Goal: Task Accomplishment & Management: Manage account settings

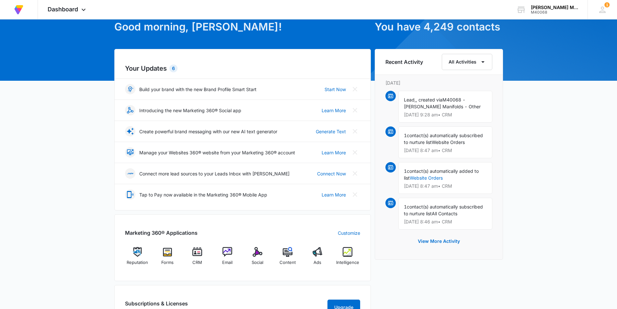
scroll to position [32, 0]
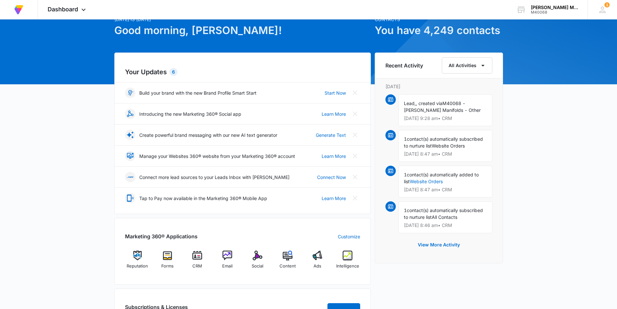
click at [172, 73] on div "6" at bounding box center [173, 72] width 8 height 8
click at [600, 9] on icon at bounding box center [603, 10] width 10 height 10
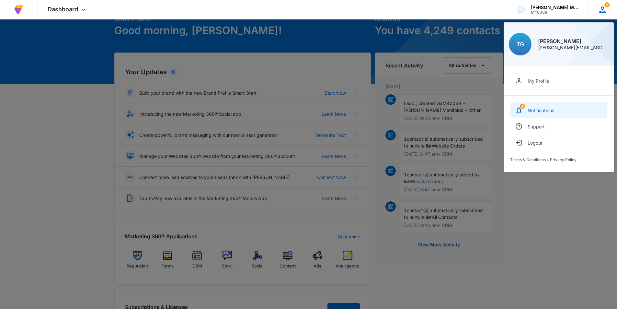
click at [543, 112] on div "Notifications" at bounding box center [541, 111] width 27 height 6
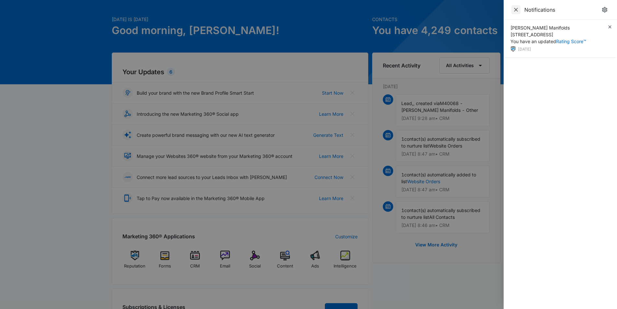
click at [515, 9] on icon "Close" at bounding box center [516, 9] width 6 height 6
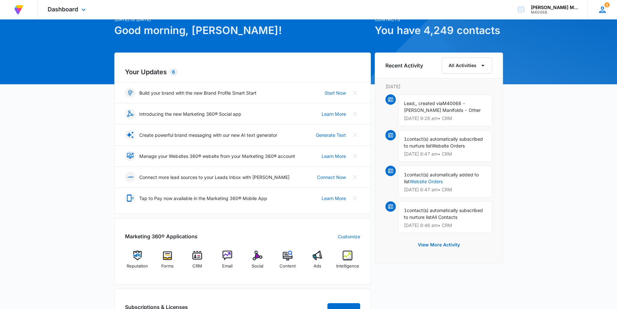
click at [600, 9] on icon at bounding box center [603, 10] width 10 height 10
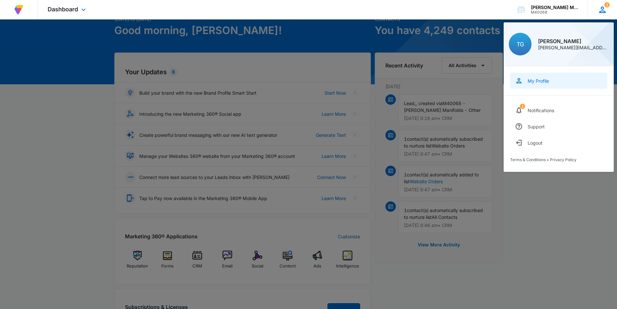
click at [534, 83] on div "My Profile" at bounding box center [538, 81] width 21 height 6
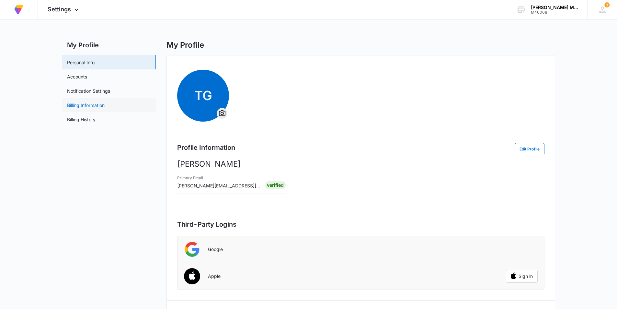
click at [92, 106] on link "Billing Information" at bounding box center [86, 105] width 38 height 7
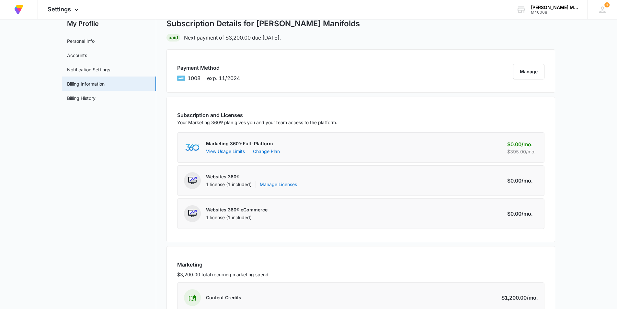
scroll to position [5, 0]
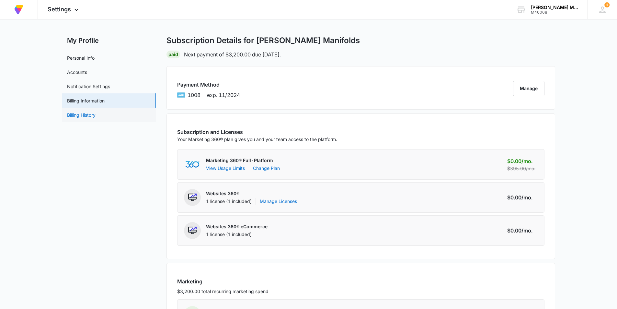
click at [88, 114] on link "Billing History" at bounding box center [81, 114] width 29 height 7
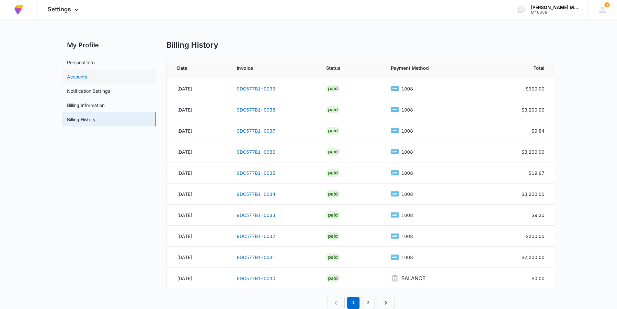
click at [78, 79] on link "Accounts" at bounding box center [77, 76] width 20 height 7
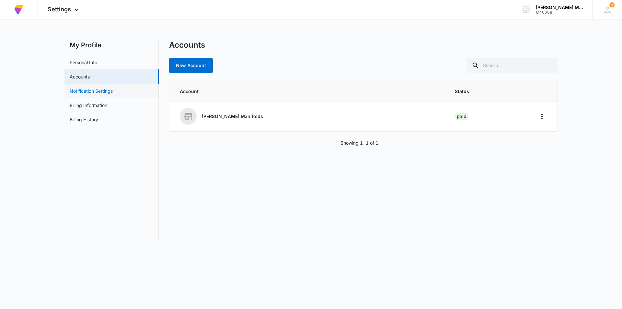
click at [81, 90] on link "Notification Settings" at bounding box center [91, 90] width 43 height 7
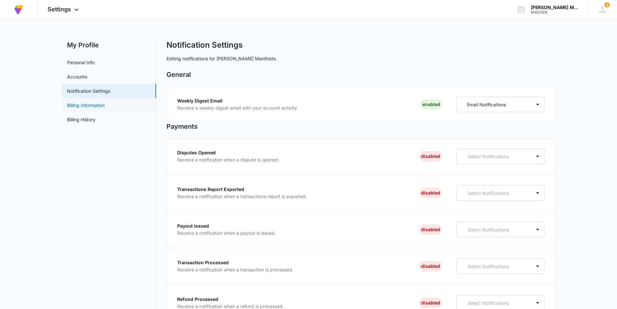
click at [83, 106] on link "Billing Information" at bounding box center [86, 105] width 38 height 7
